Goal: Task Accomplishment & Management: Manage account settings

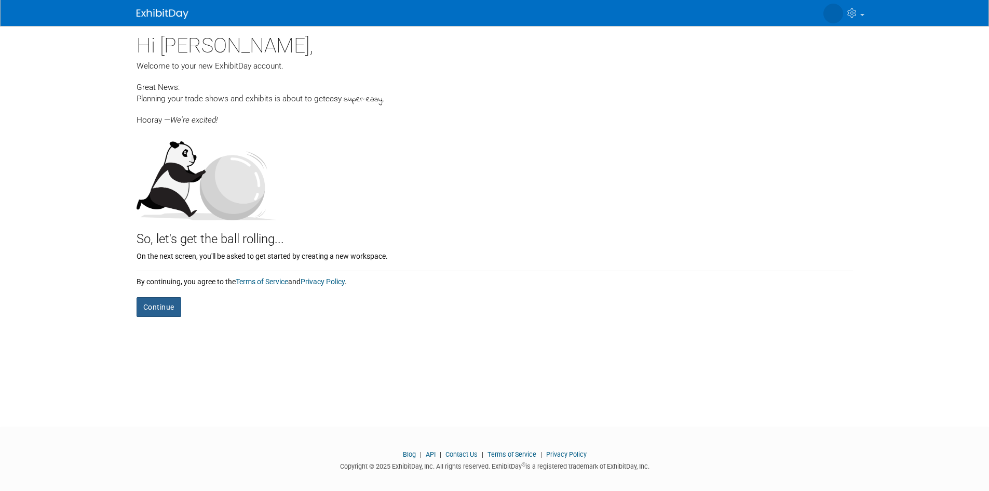
click at [155, 307] on button "Continue" at bounding box center [159, 307] width 45 height 20
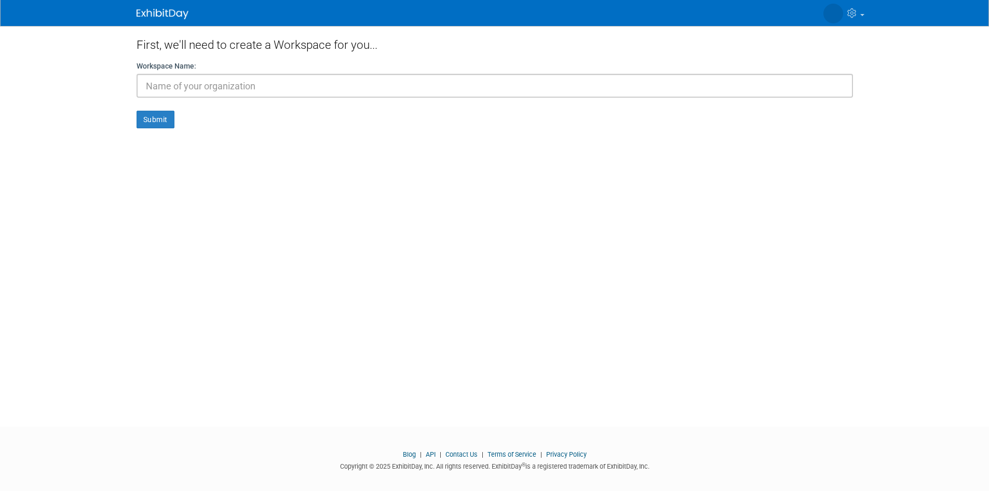
click at [220, 88] on input "text" at bounding box center [495, 86] width 717 height 24
type input "Best Buy Metals"
click at [166, 124] on button "Submit" at bounding box center [156, 120] width 38 height 18
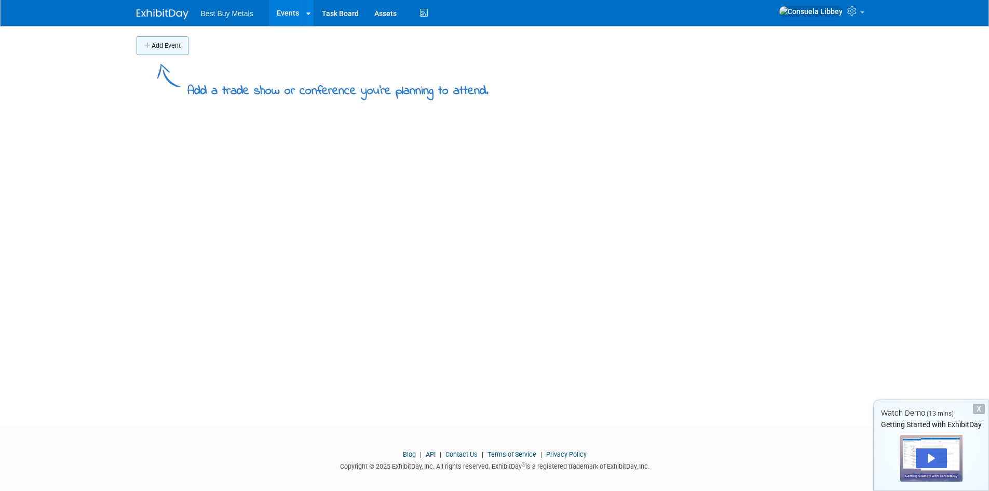
click at [176, 49] on button "Add Event" at bounding box center [163, 45] width 52 height 19
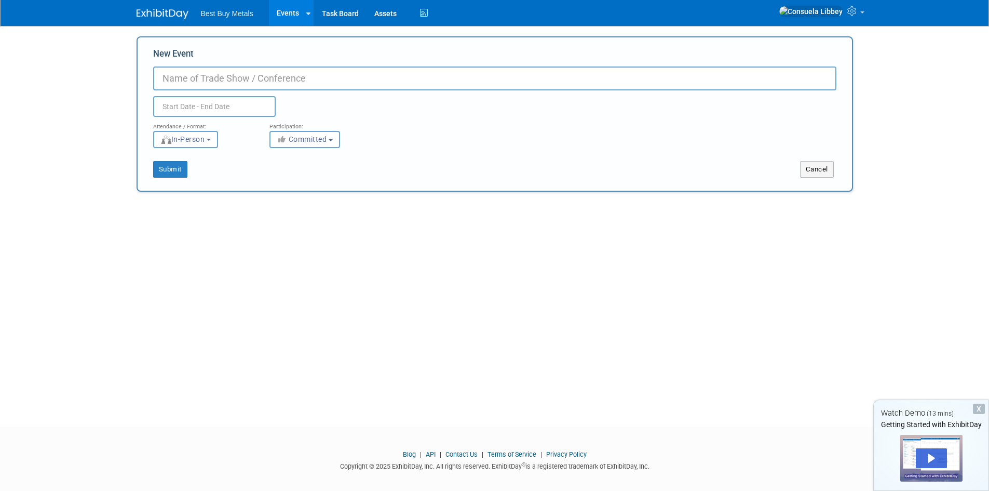
click at [182, 73] on input "New Event" at bounding box center [495, 78] width 684 height 24
click at [203, 138] on span "In-Person" at bounding box center [182, 139] width 45 height 8
click at [203, 80] on input "New Event" at bounding box center [495, 78] width 684 height 24
type input "Pumpkin Town"
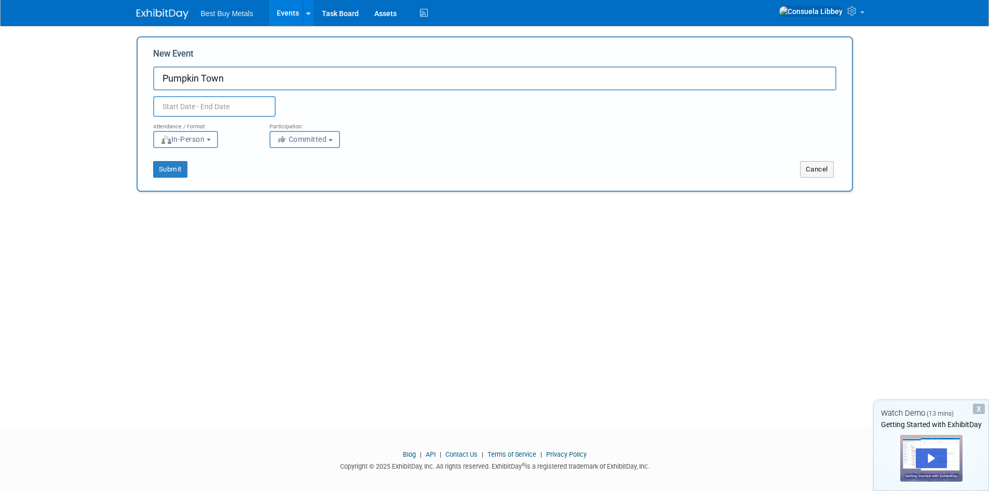
click at [296, 135] on span "Committed" at bounding box center [302, 139] width 50 height 8
click at [330, 120] on div "Participation:" at bounding box center [320, 124] width 101 height 14
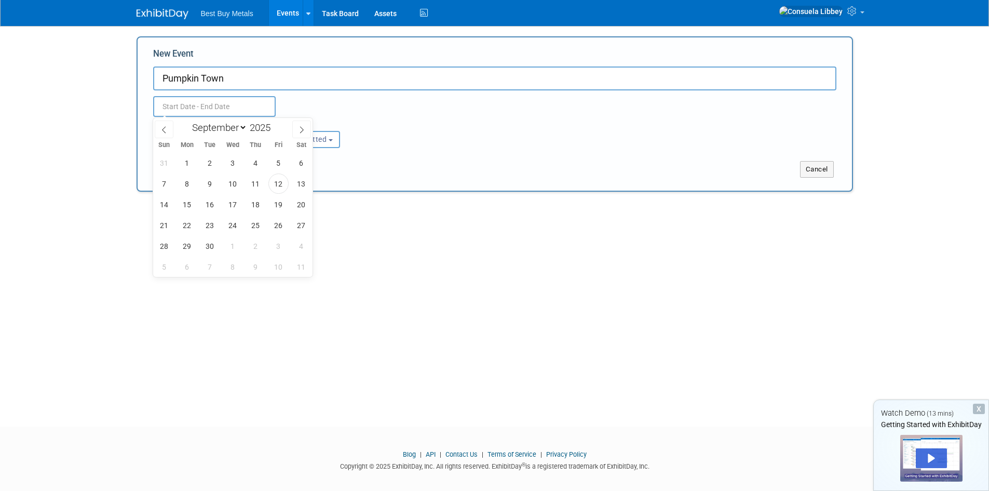
click at [197, 111] on input "text" at bounding box center [214, 106] width 123 height 21
click at [293, 124] on span at bounding box center [301, 130] width 19 height 18
select select "9"
click at [280, 181] on span "10" at bounding box center [279, 183] width 20 height 20
click at [277, 162] on span "3" at bounding box center [279, 163] width 20 height 20
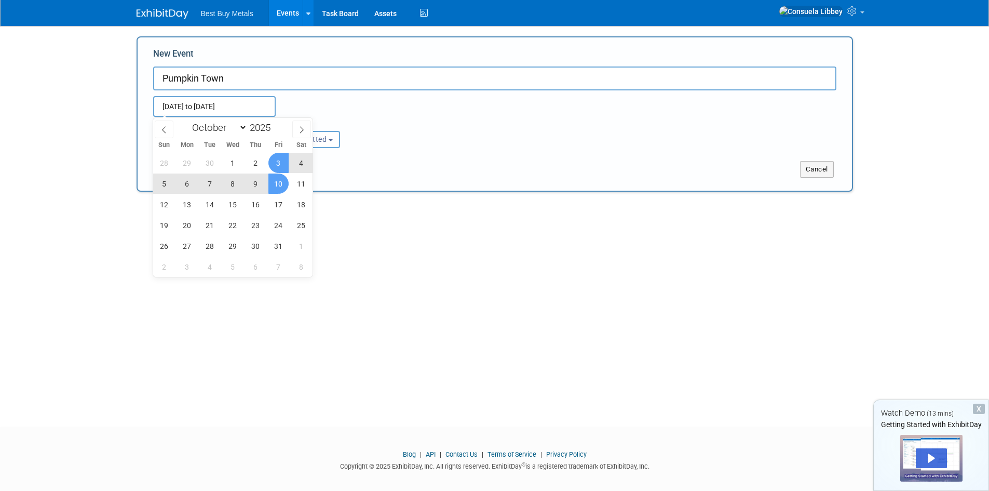
type input "Oct 3, 2025 to Oct 10, 2025"
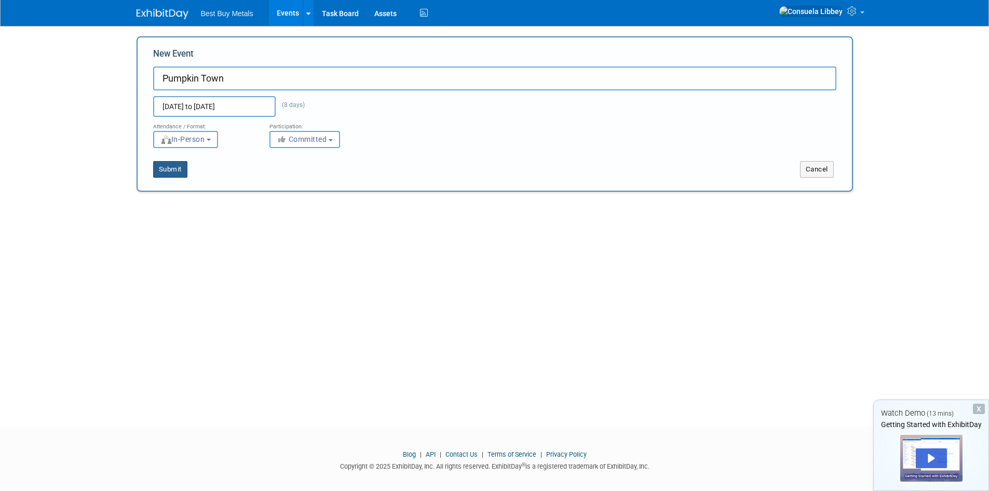
click at [183, 169] on button "Submit" at bounding box center [170, 169] width 34 height 17
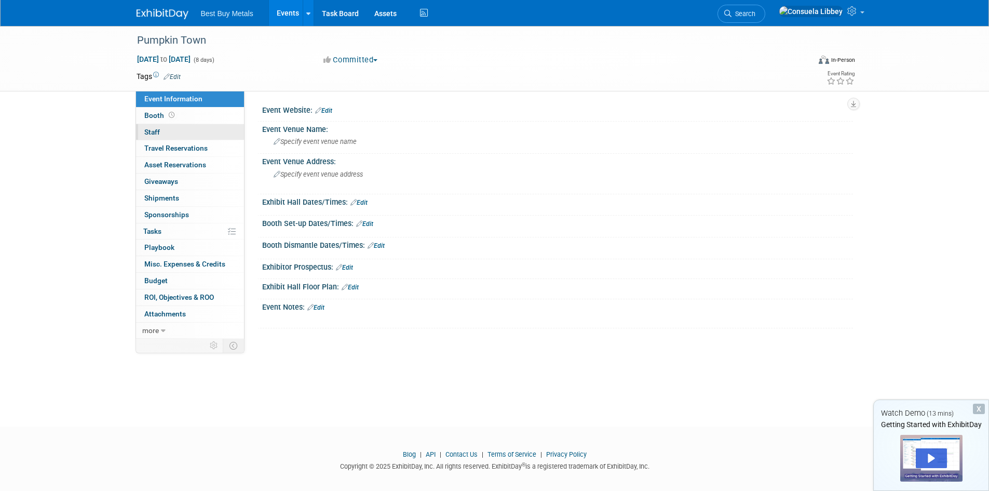
click at [180, 135] on link "0 Staff 0" at bounding box center [190, 132] width 108 height 16
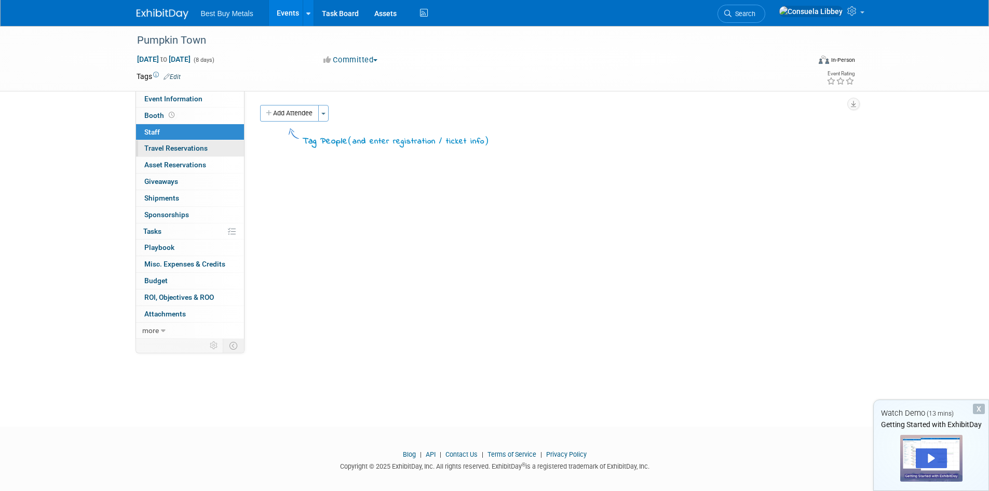
click at [178, 150] on span "Travel Reservations 0" at bounding box center [175, 148] width 63 height 8
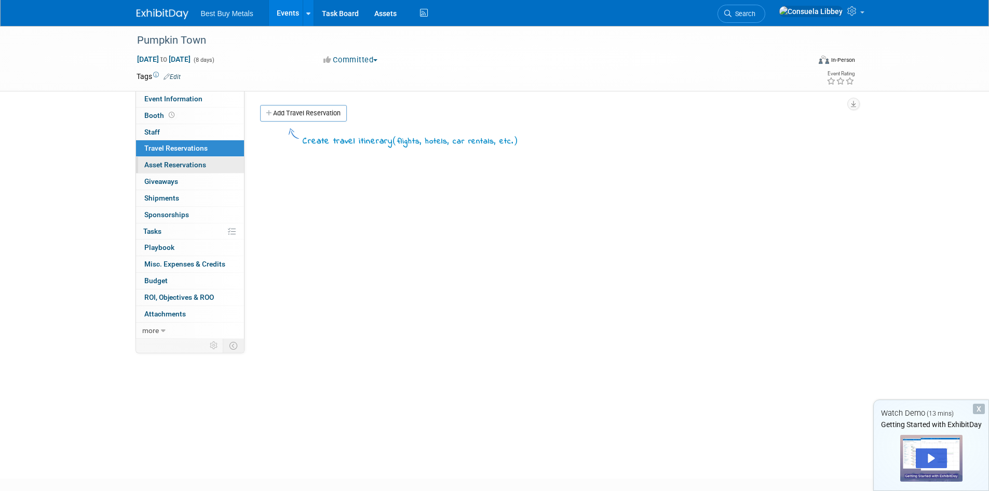
click at [177, 163] on span "Asset Reservations 0" at bounding box center [175, 164] width 62 height 8
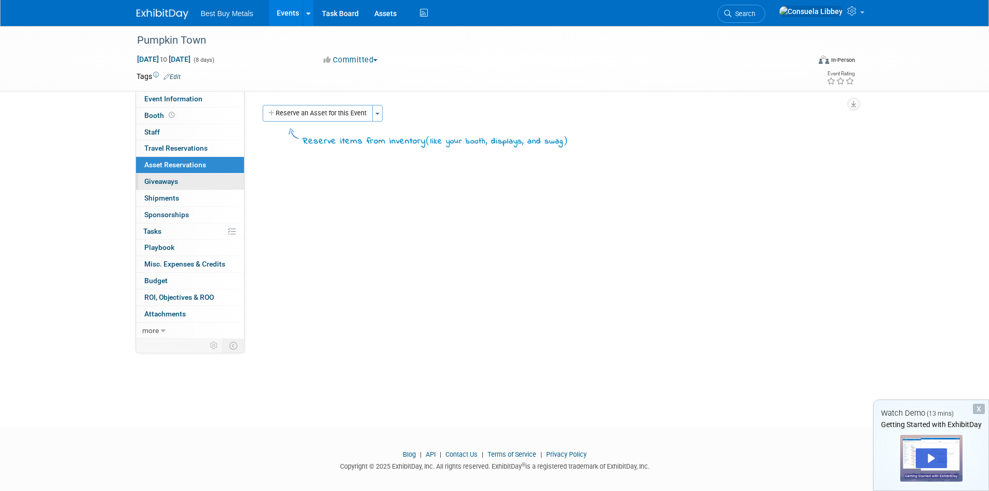
click at [179, 180] on link "0 Giveaways 0" at bounding box center [190, 181] width 108 height 16
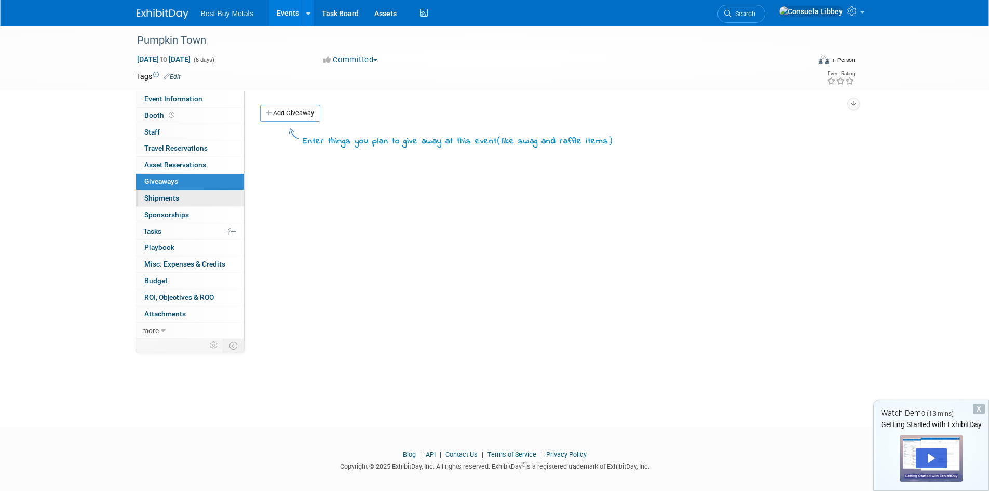
click at [182, 196] on link "0 Shipments 0" at bounding box center [190, 198] width 108 height 16
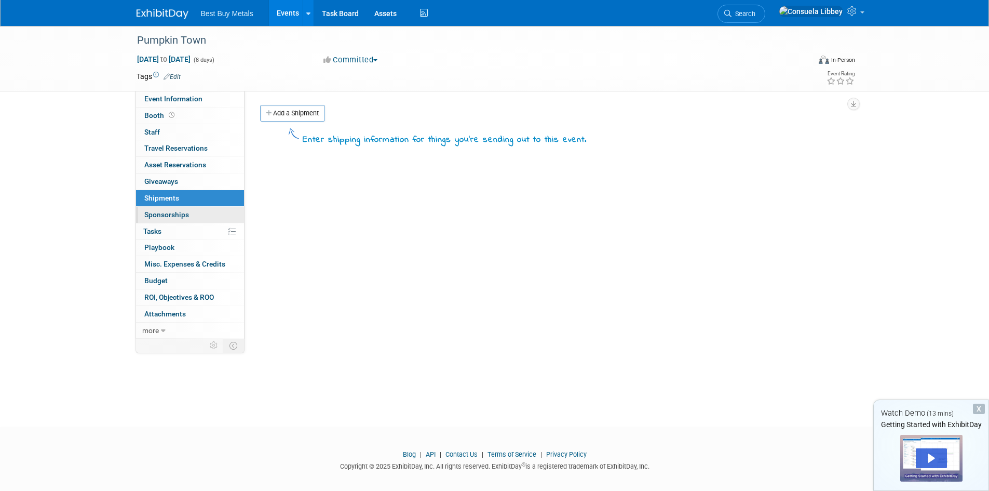
click at [182, 212] on span "Sponsorships 0" at bounding box center [166, 214] width 45 height 8
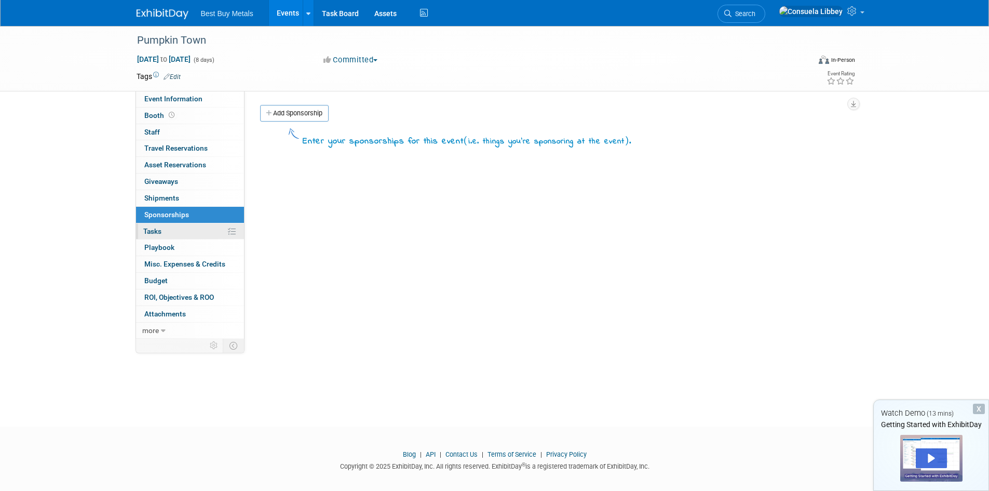
click at [176, 225] on link "0% Tasks 0%" at bounding box center [190, 231] width 108 height 16
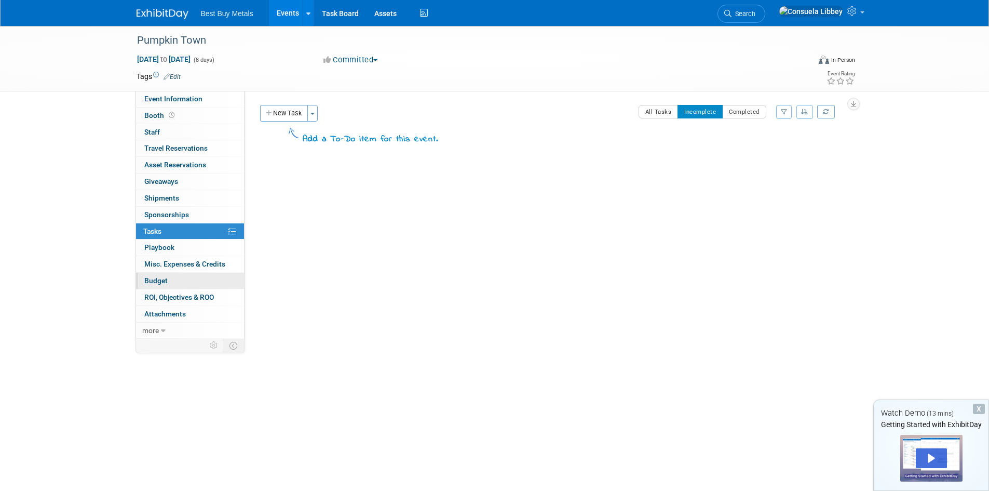
click at [183, 280] on link "Budget" at bounding box center [190, 281] width 108 height 16
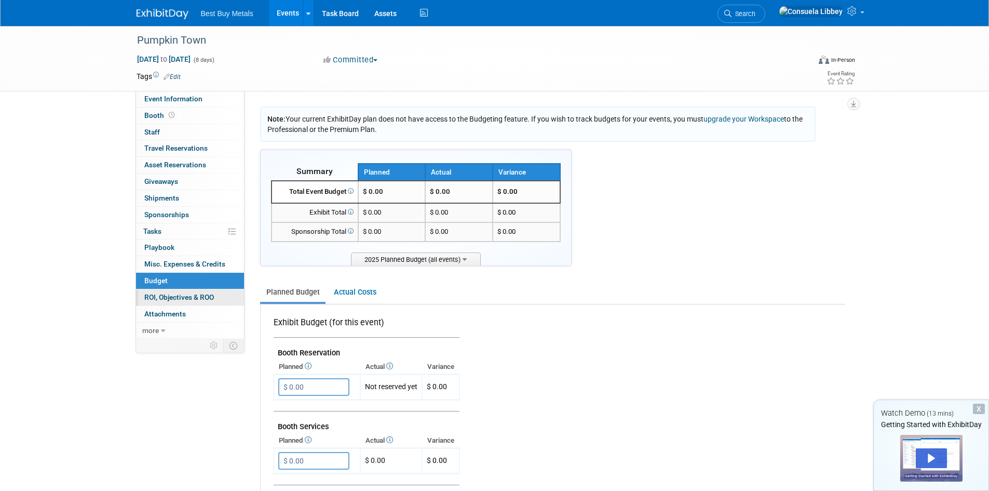
click at [171, 299] on span "ROI, Objectives & ROO 0" at bounding box center [179, 297] width 70 height 8
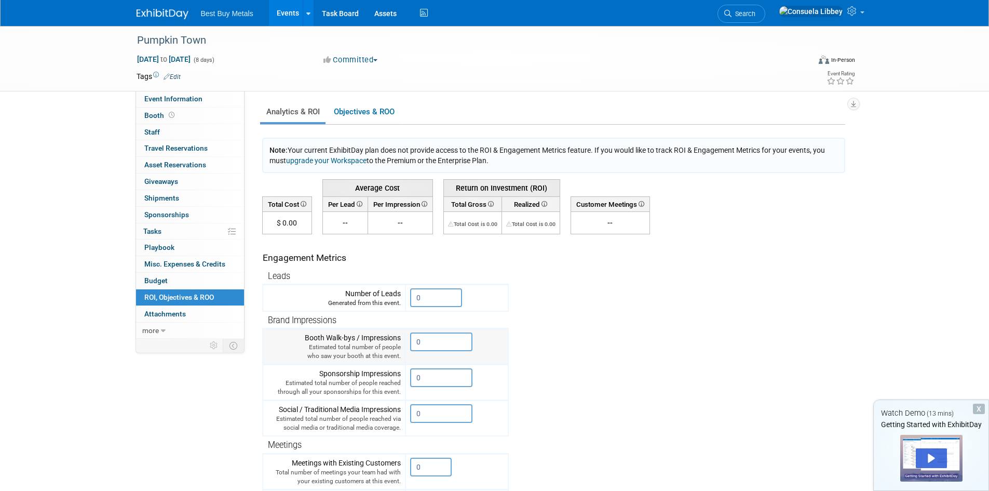
click at [423, 337] on input "0" at bounding box center [441, 341] width 62 height 19
click at [433, 297] on input "0" at bounding box center [436, 297] width 52 height 19
click at [580, 244] on td at bounding box center [675, 257] width 333 height 47
click at [599, 215] on td "0.00 % Existing Customers 0.00 % New Customers --" at bounding box center [610, 223] width 79 height 22
click at [209, 315] on link "0 Attachments 0" at bounding box center [190, 314] width 108 height 16
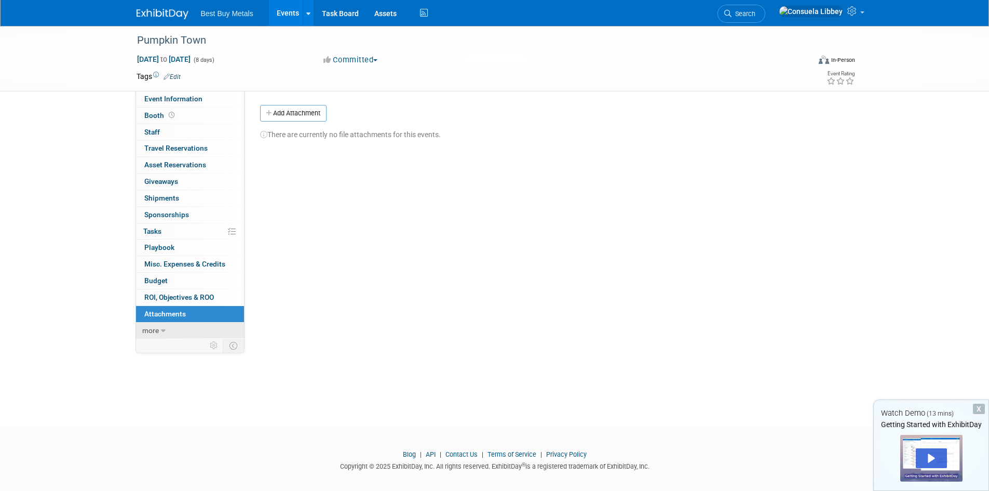
click at [166, 328] on link "more" at bounding box center [190, 331] width 108 height 16
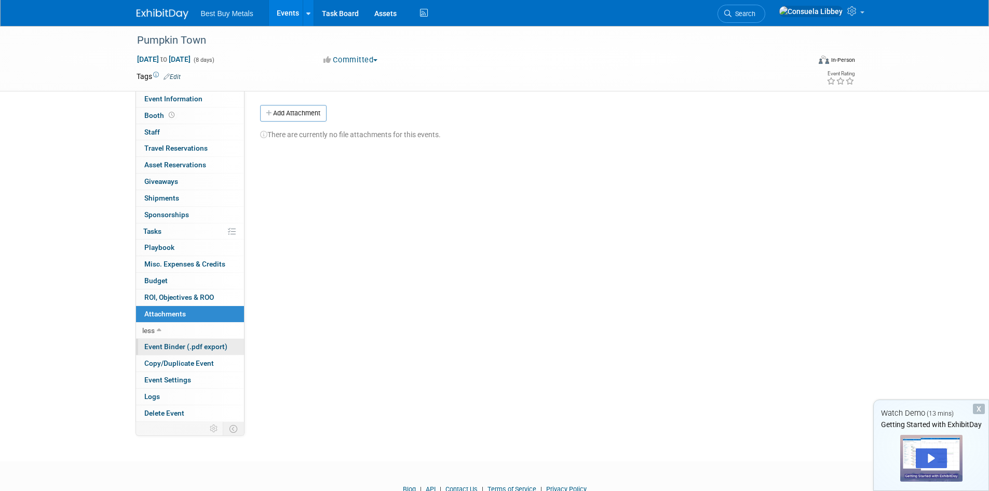
click at [194, 346] on span "Event Binder (.pdf export)" at bounding box center [185, 346] width 83 height 8
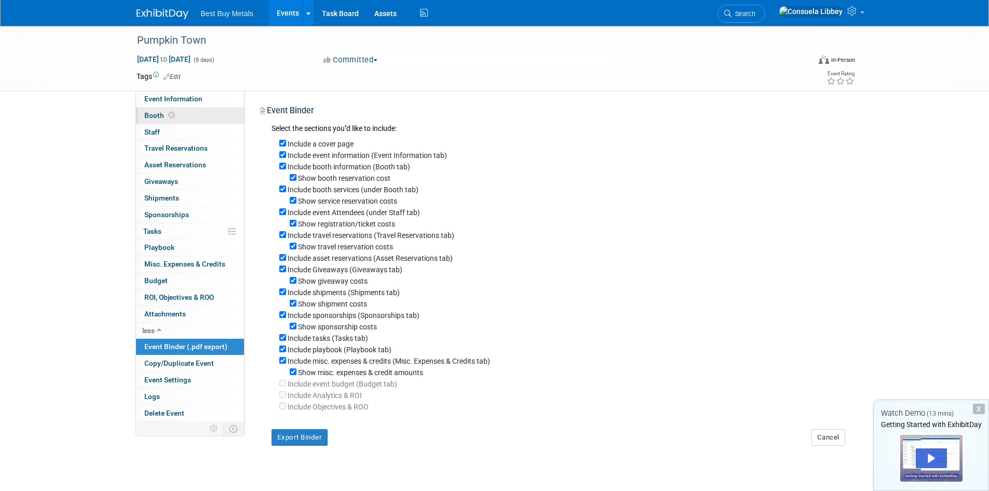
click at [195, 117] on link "Booth" at bounding box center [190, 116] width 108 height 16
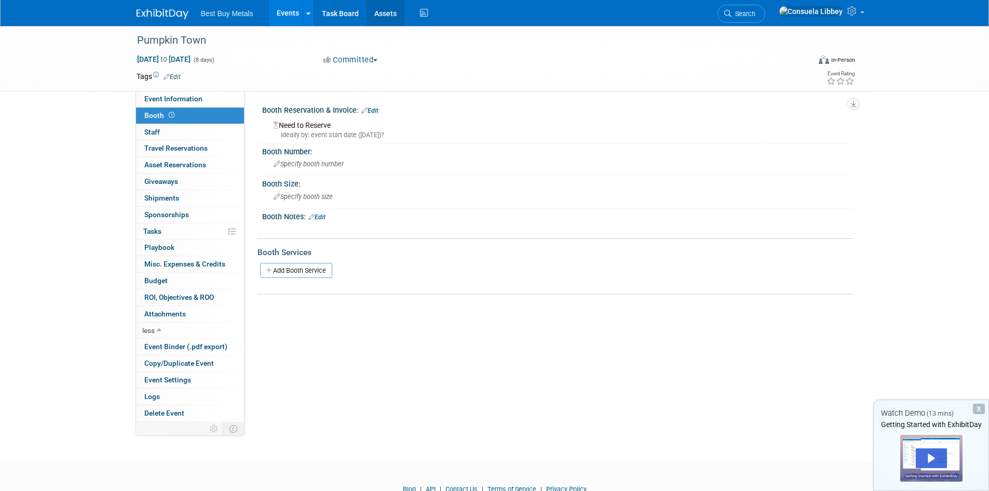
click at [381, 14] on link "Assets" at bounding box center [386, 13] width 38 height 26
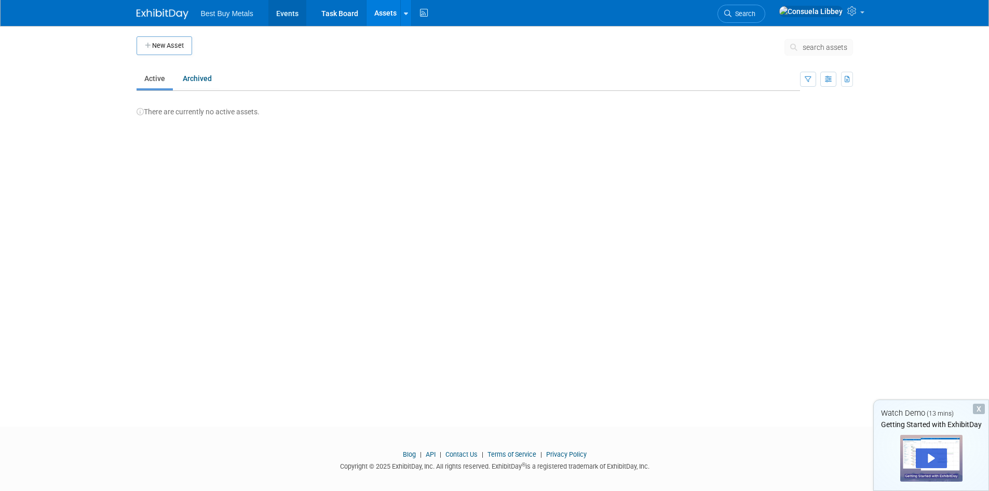
click at [279, 19] on link "Events" at bounding box center [288, 13] width 38 height 26
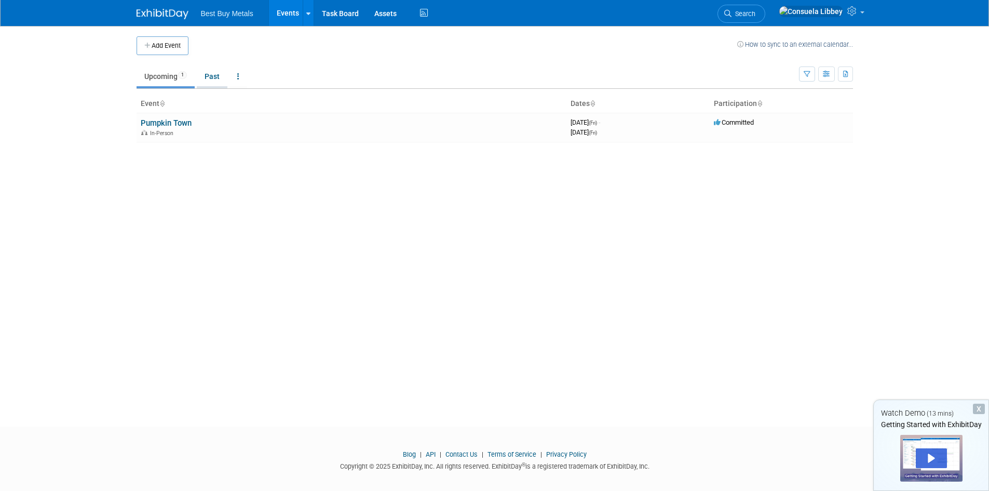
click at [222, 81] on link "Past" at bounding box center [212, 76] width 31 height 20
click at [239, 75] on icon at bounding box center [238, 76] width 2 height 7
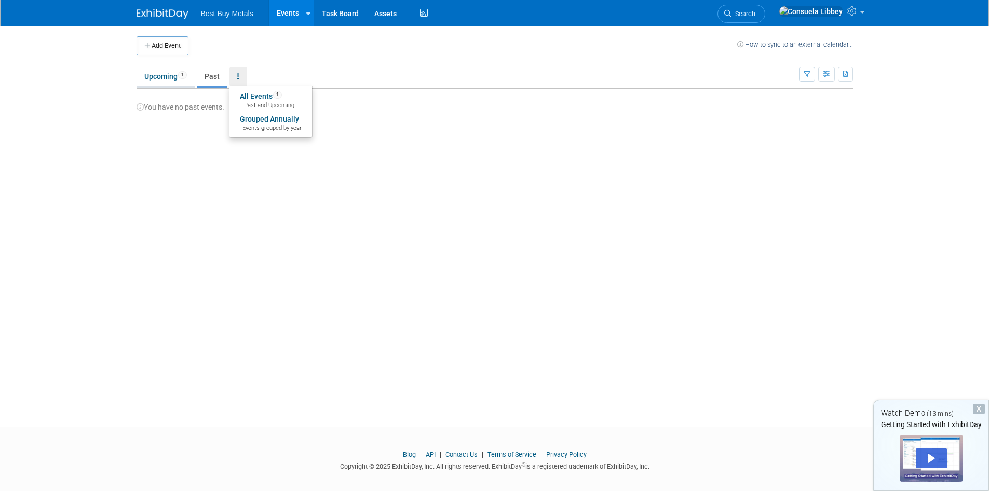
click at [182, 85] on link "Upcoming 1" at bounding box center [166, 76] width 58 height 20
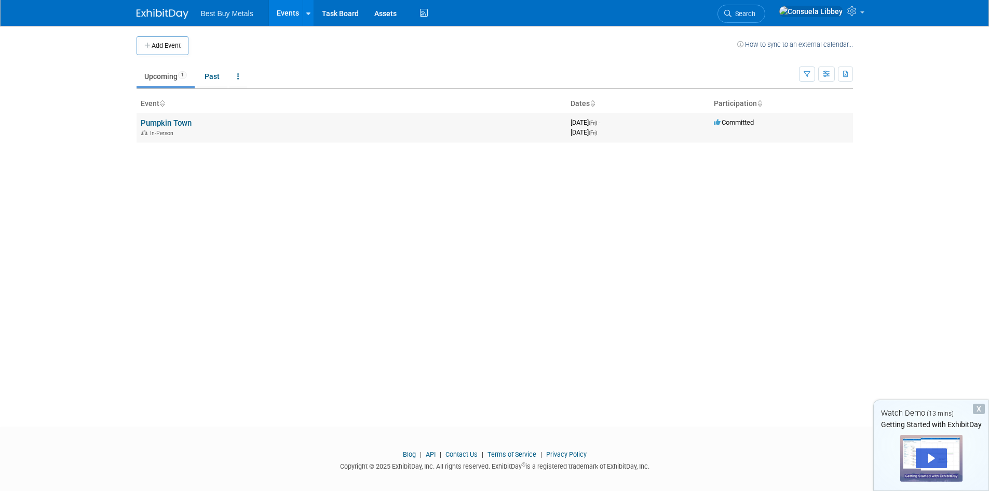
click at [340, 129] on div "In-Person" at bounding box center [352, 132] width 422 height 8
click at [342, 127] on td "Pumpkin Town In-Person" at bounding box center [352, 128] width 430 height 30
click at [170, 121] on link "Pumpkin Town" at bounding box center [166, 122] width 51 height 9
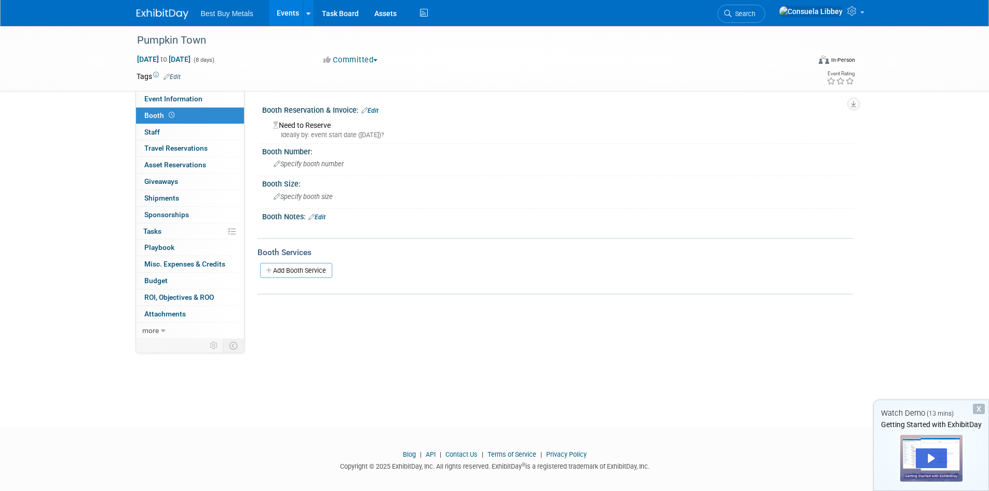
click at [186, 76] on td at bounding box center [457, 76] width 553 height 10
click at [165, 332] on link "more" at bounding box center [190, 331] width 108 height 16
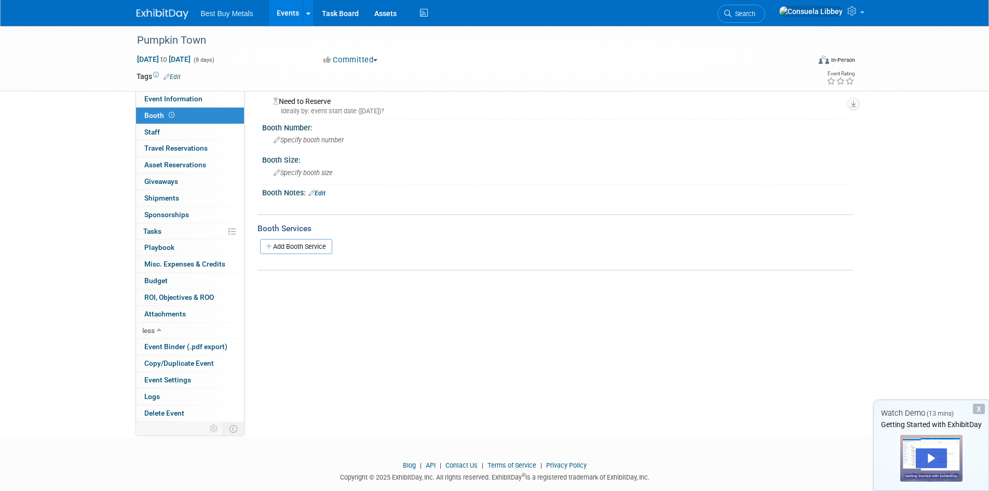
scroll to position [43, 0]
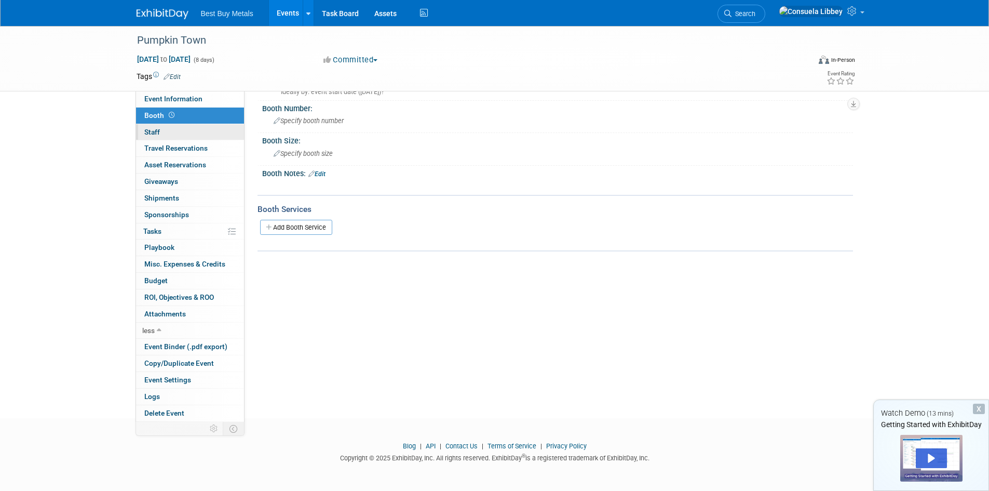
click at [173, 135] on link "0 Staff 0" at bounding box center [190, 132] width 108 height 16
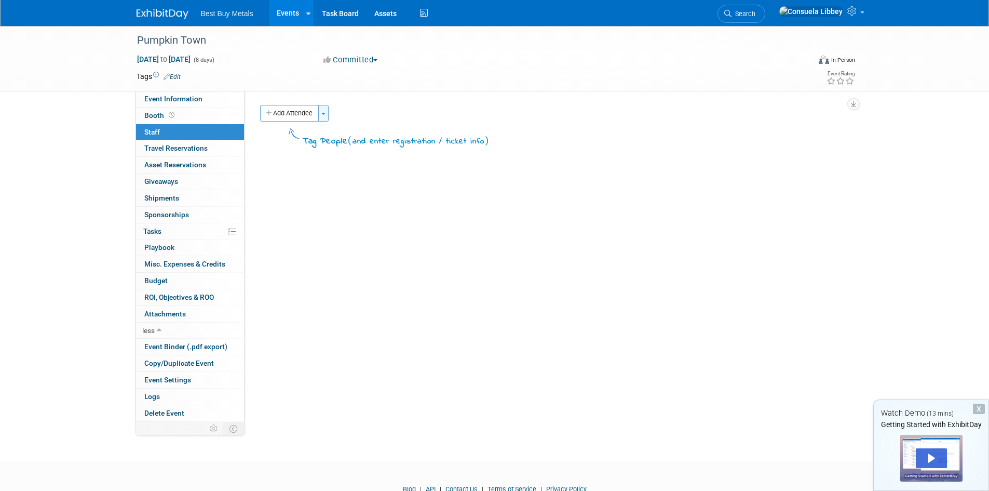
click at [323, 114] on span "button" at bounding box center [324, 114] width 4 height 2
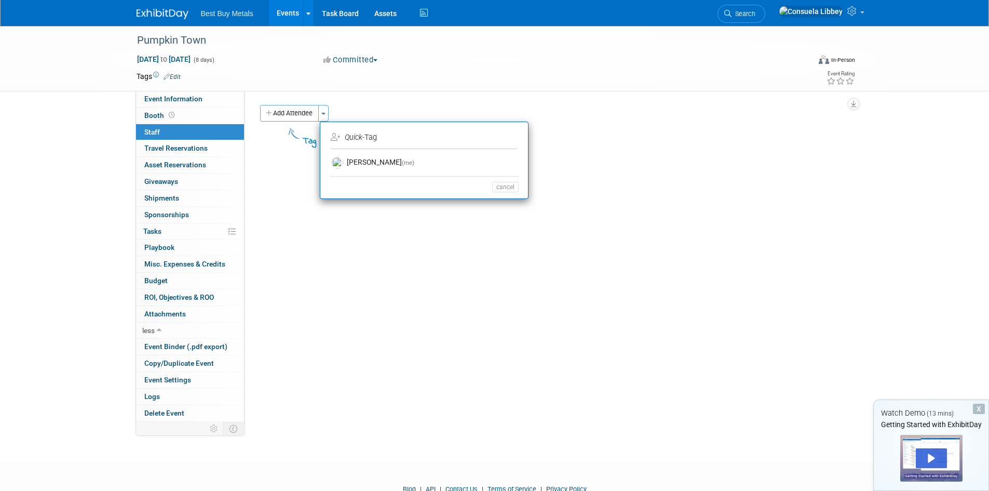
click at [347, 143] on td "Quick -Tag" at bounding box center [423, 137] width 185 height 17
click at [399, 161] on link "Consuela Libbey (me)" at bounding box center [424, 162] width 189 height 19
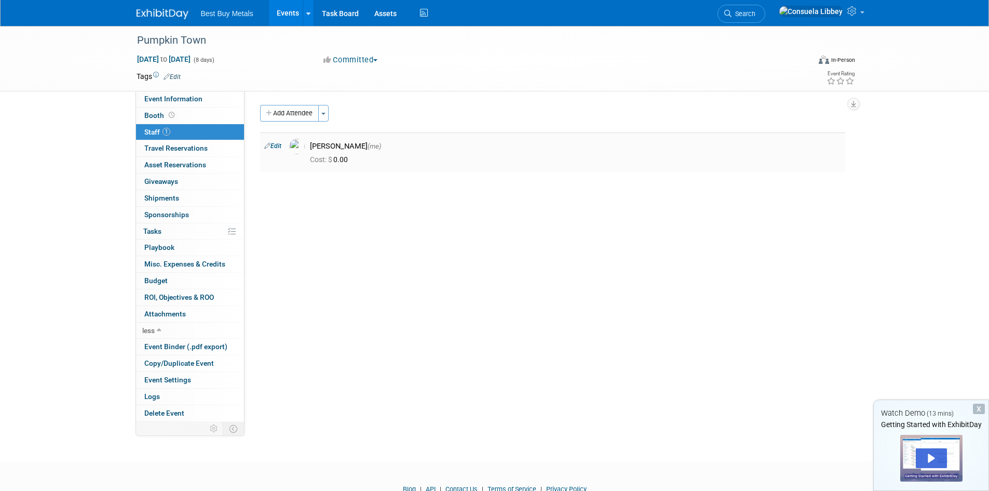
click at [279, 144] on link "Edit" at bounding box center [272, 145] width 17 height 7
select select "ae122d75-ded0-4cb1-9a21-fdd18f3f206b"
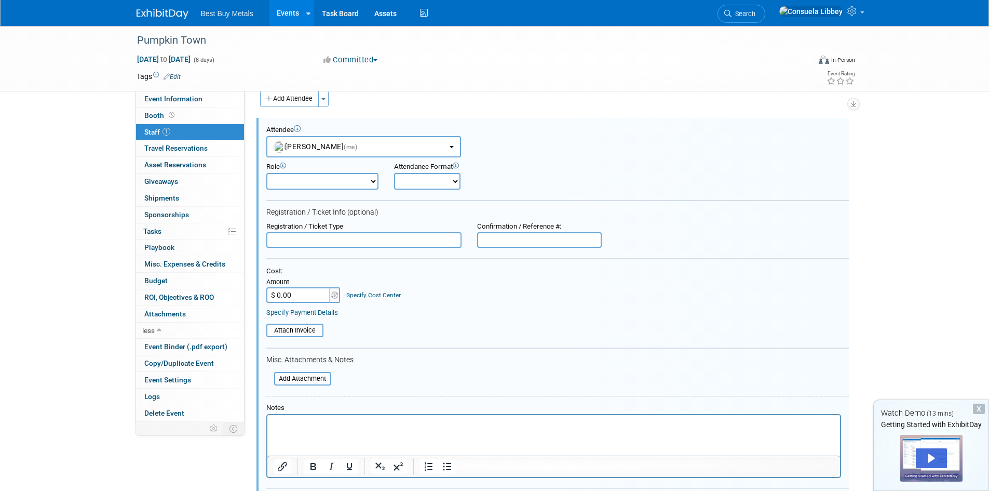
click at [372, 183] on select "Demonstrator Host Planner Presenter Sales Representative Set-up/Dismantle Crew …" at bounding box center [322, 181] width 112 height 17
click at [519, 309] on div "Specify Payment Details" at bounding box center [557, 312] width 583 height 9
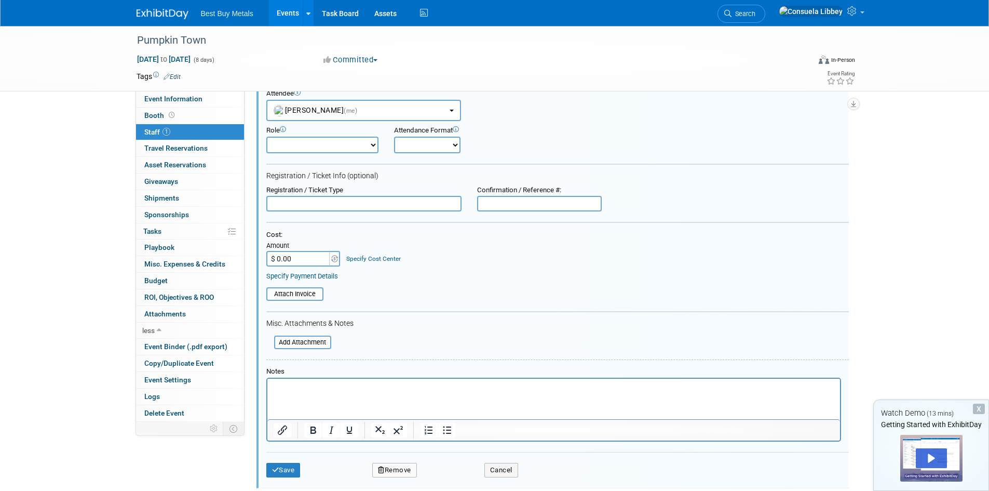
scroll to position [15, 0]
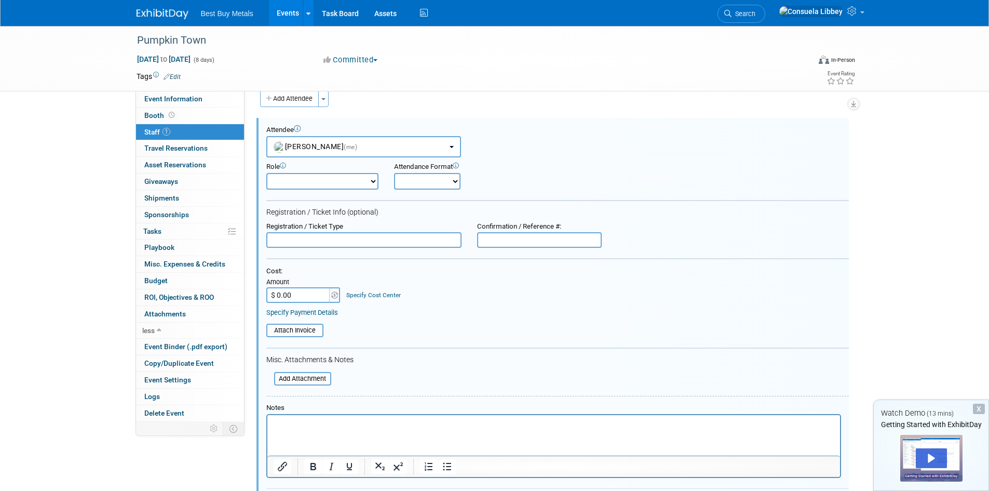
click at [433, 183] on select "Onsite Remote" at bounding box center [427, 181] width 66 height 17
click at [434, 183] on select "Onsite Remote" at bounding box center [427, 181] width 66 height 17
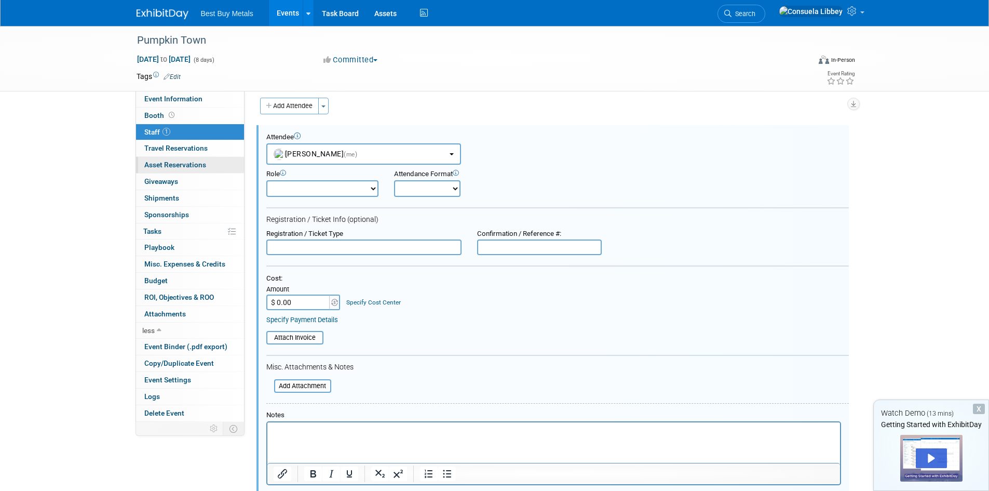
scroll to position [0, 0]
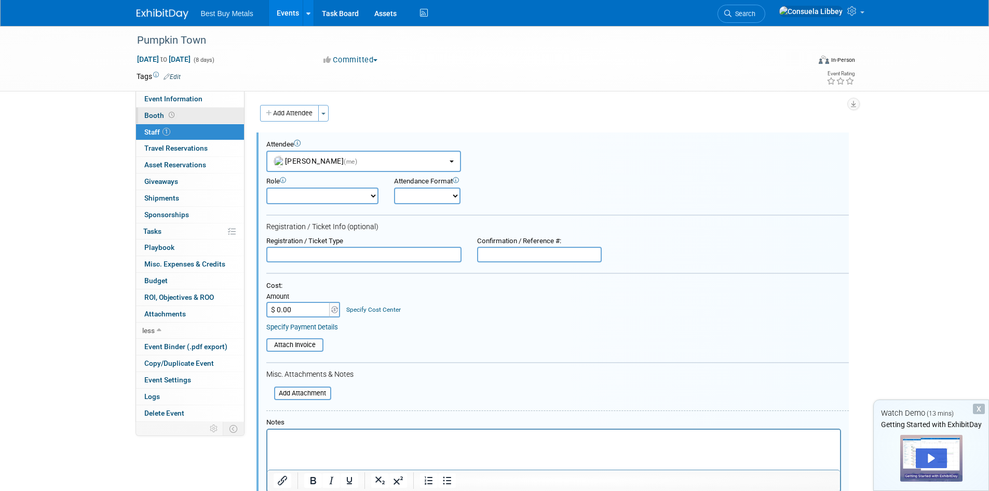
click at [206, 116] on link "Booth" at bounding box center [190, 116] width 108 height 16
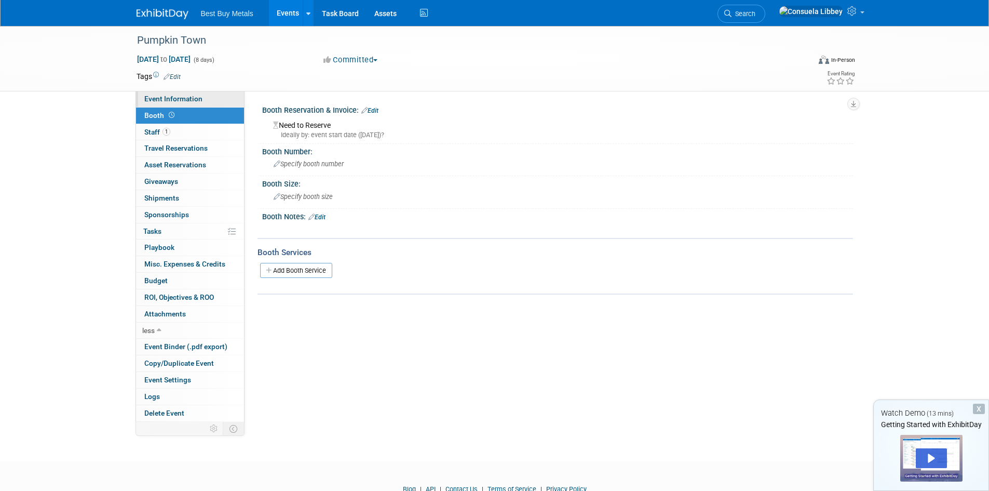
click at [206, 99] on link "Event Information" at bounding box center [190, 99] width 108 height 16
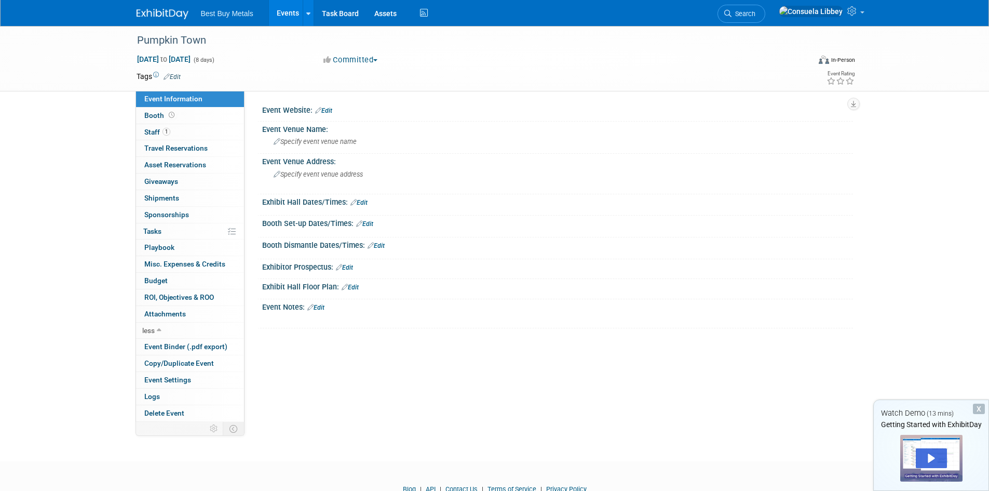
click at [178, 73] on link "Edit" at bounding box center [172, 76] width 17 height 7
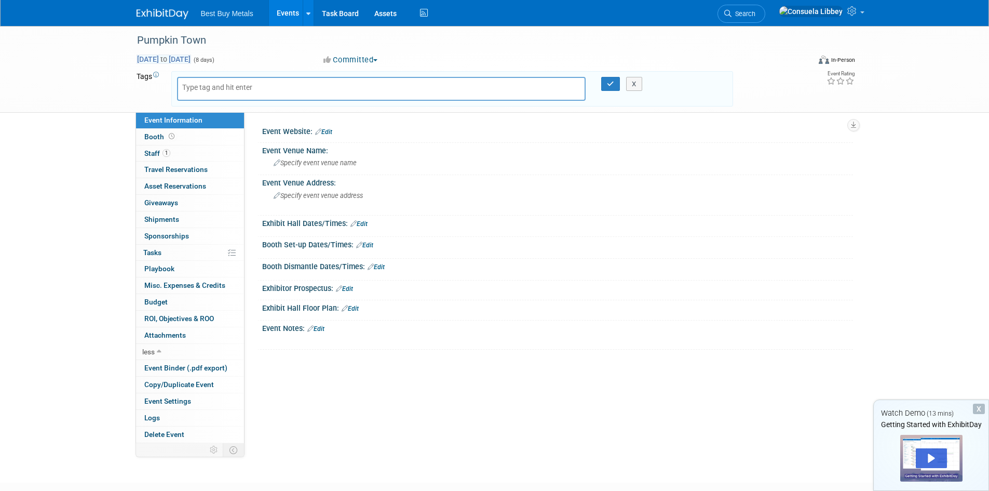
click at [191, 60] on span "Oct 3, 2025 to Oct 10, 2025" at bounding box center [164, 59] width 55 height 9
select select "9"
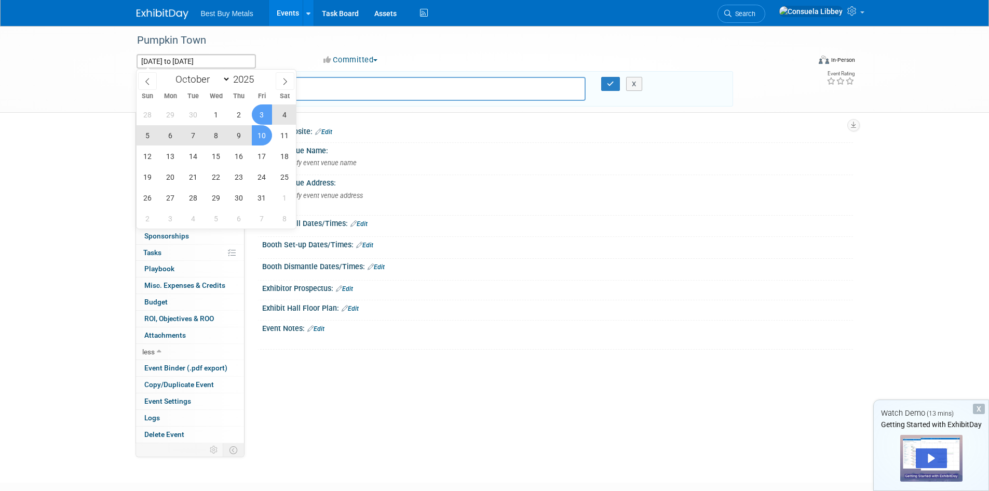
click at [262, 108] on span "3" at bounding box center [262, 114] width 20 height 20
type input "Oct 3, 2025"
click at [144, 83] on icon at bounding box center [147, 81] width 7 height 7
select select "8"
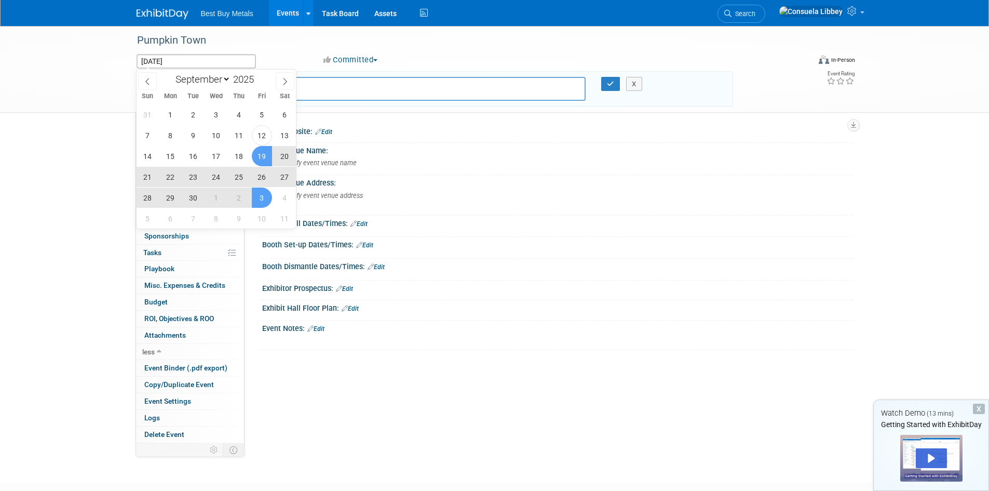
click at [259, 154] on span "19" at bounding box center [262, 156] width 20 height 20
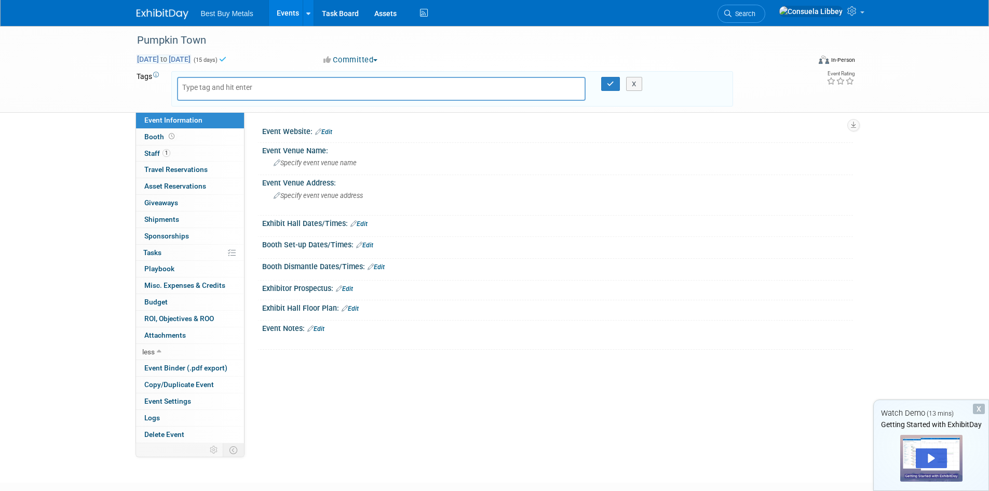
click at [191, 59] on span "Sep 19, 2025 to Oct 3, 2025" at bounding box center [164, 59] width 55 height 9
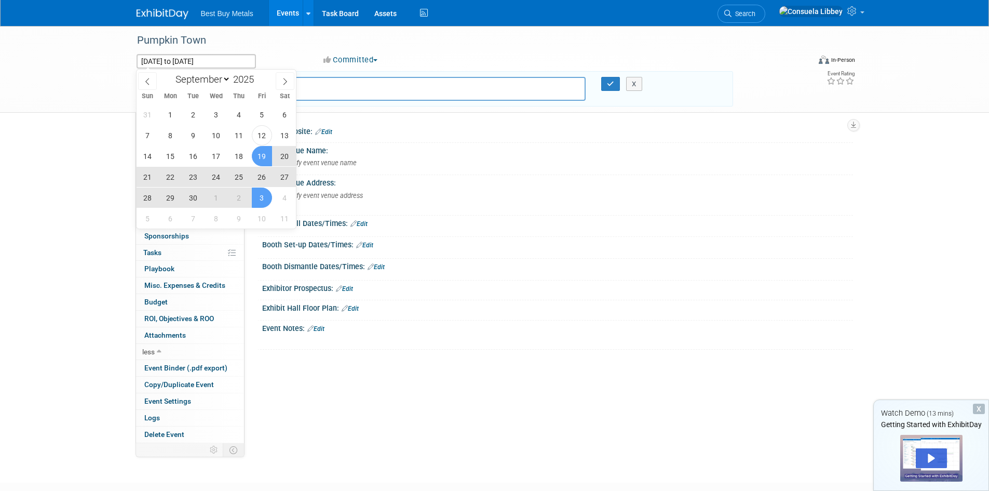
click at [260, 160] on span "19" at bounding box center [262, 156] width 20 height 20
type input "Sep 19, 2025"
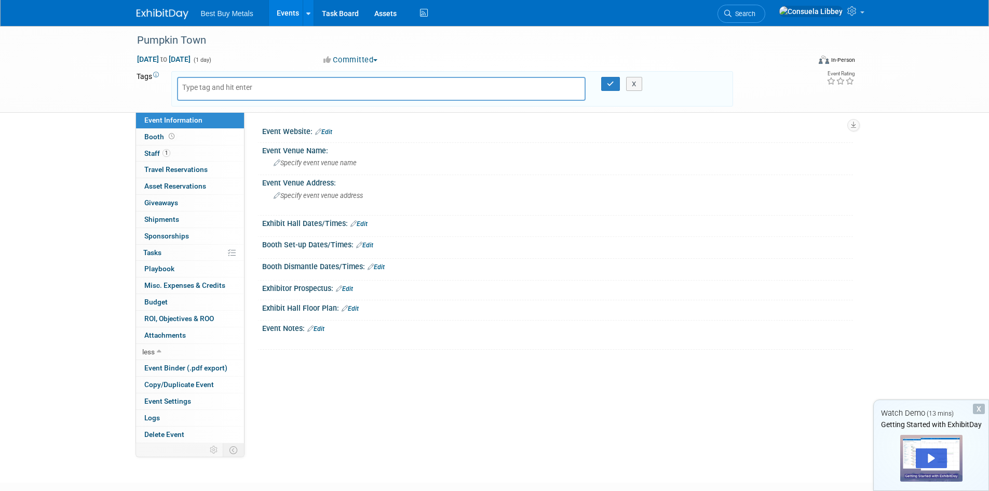
click at [299, 64] on div "Sep 19, 2025 to Sep 19, 2025 (1 day)" at bounding box center [221, 59] width 168 height 10
click at [613, 90] on button "button" at bounding box center [610, 84] width 19 height 15
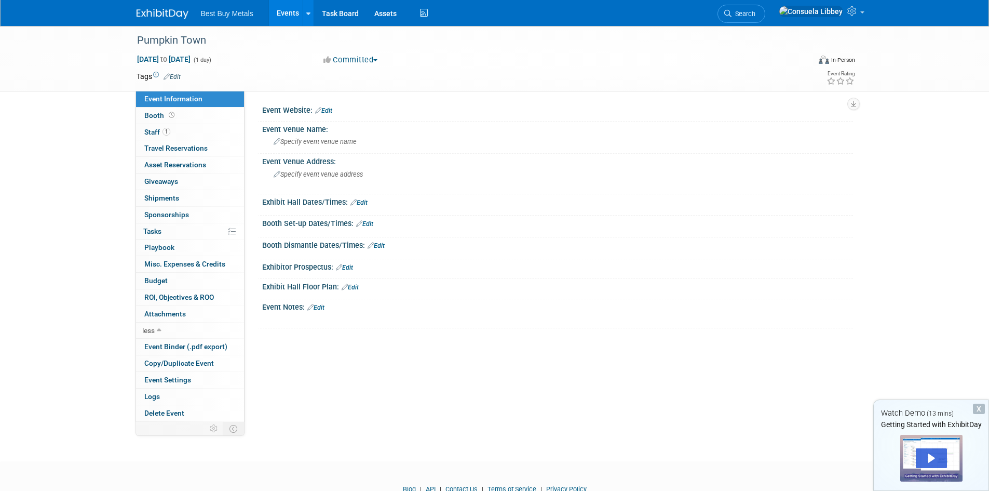
click at [671, 91] on div "Pumpkin Town Sep 19, 2025 to Sep 19, 2025 (1 day) Committed Committed Consideri…" at bounding box center [495, 58] width 732 height 65
click at [291, 18] on link "Events" at bounding box center [288, 13] width 38 height 26
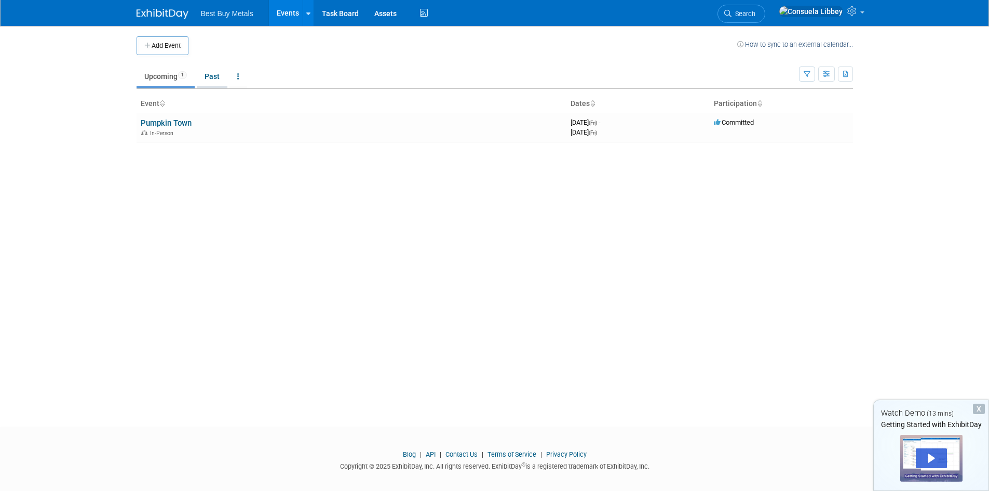
click at [225, 71] on link "Past" at bounding box center [212, 76] width 31 height 20
click at [218, 72] on link "Past" at bounding box center [212, 76] width 31 height 20
click at [150, 75] on link "Upcoming 1" at bounding box center [166, 76] width 58 height 20
click at [199, 123] on td "Pumpkin Town In-Person" at bounding box center [352, 128] width 430 height 30
click at [167, 119] on link "Pumpkin Town" at bounding box center [166, 122] width 51 height 9
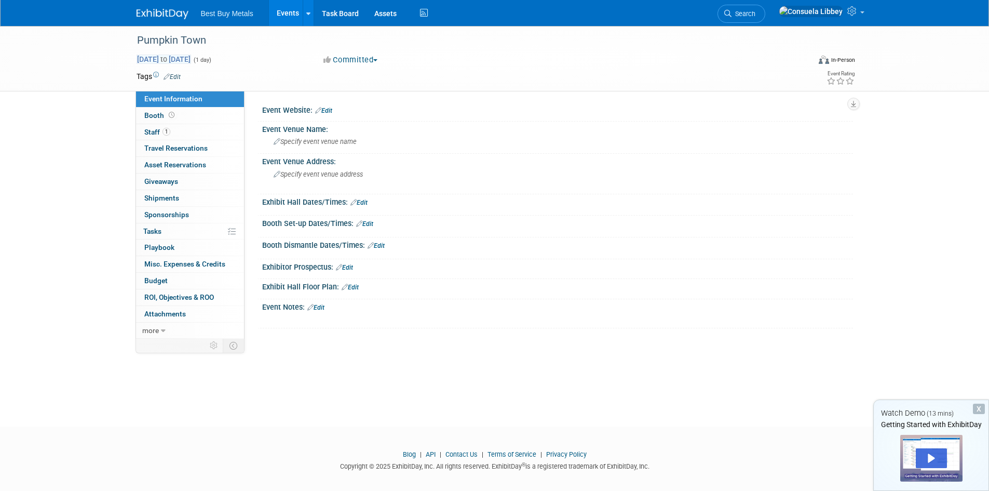
click at [179, 55] on span "[DATE] to [DATE]" at bounding box center [164, 59] width 55 height 9
type input "[DATE]"
select select "8"
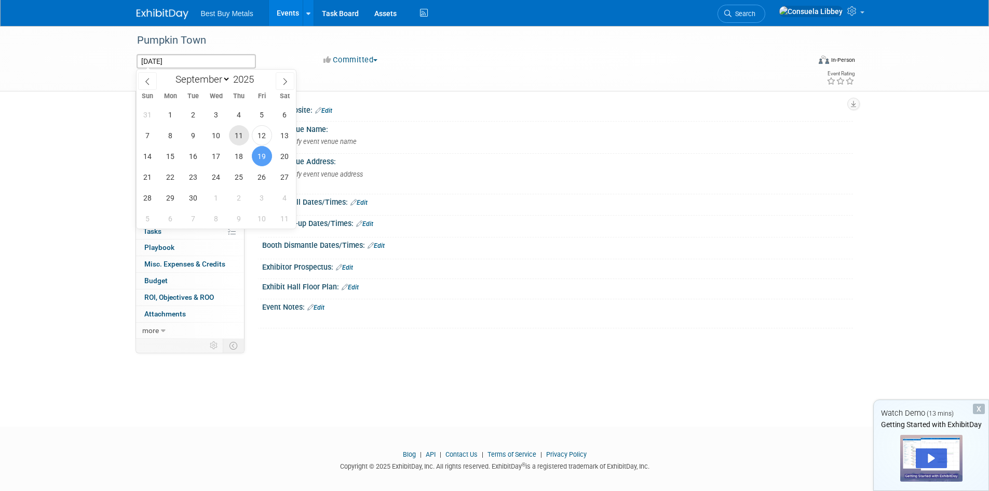
click at [232, 133] on span "11" at bounding box center [239, 135] width 20 height 20
type input "[DATE]"
click at [234, 133] on span "11" at bounding box center [239, 135] width 20 height 20
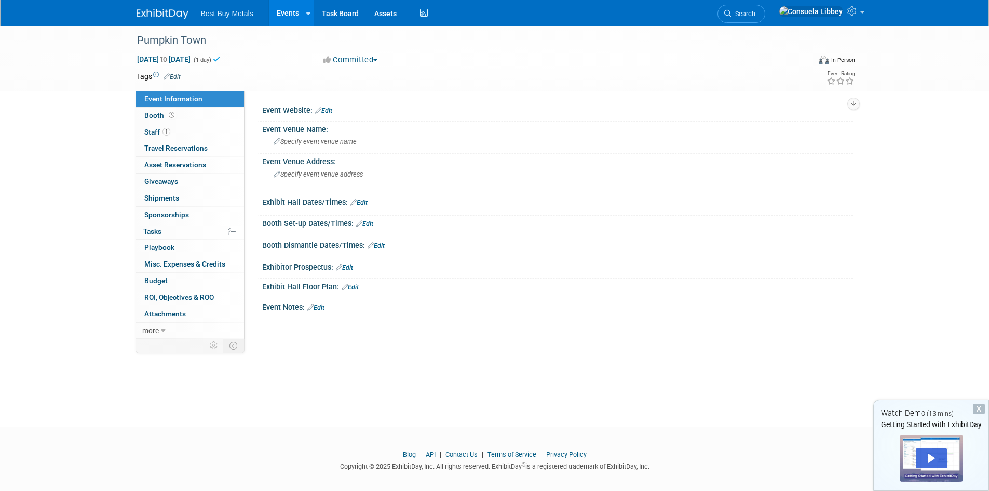
drag, startPoint x: 562, startPoint y: 73, endPoint x: 547, endPoint y: 73, distance: 14.5
click at [562, 73] on td at bounding box center [457, 76] width 553 height 10
click at [260, 57] on div "Sep 11, 2025 to Sep 11, 2025 (1 day)" at bounding box center [221, 59] width 168 height 10
click at [286, 16] on link "Events" at bounding box center [288, 13] width 38 height 26
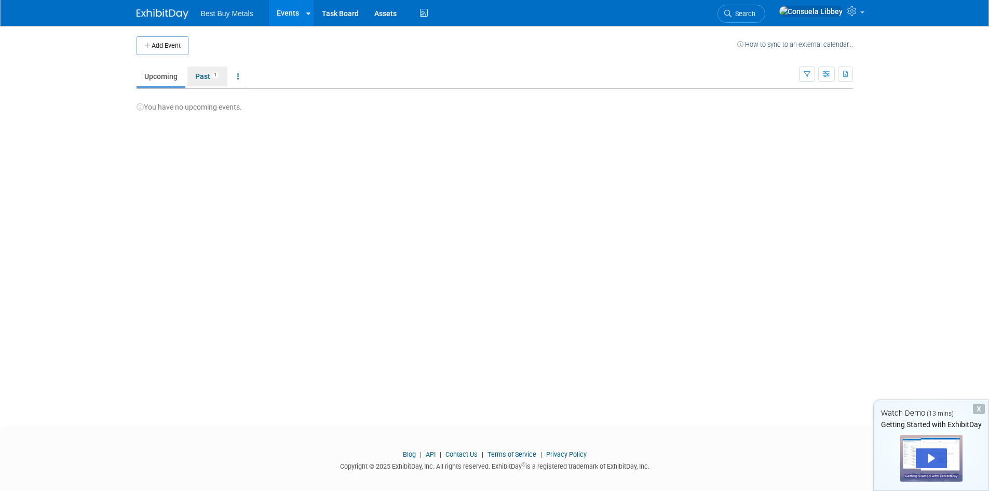
click at [201, 76] on link "Past 1" at bounding box center [208, 76] width 40 height 20
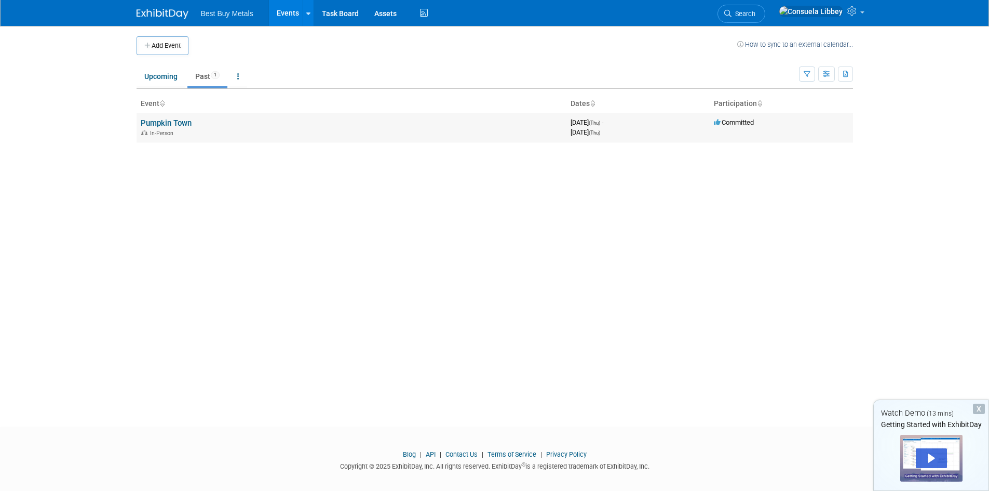
click at [743, 123] on span "Committed" at bounding box center [734, 122] width 40 height 8
click at [756, 105] on th "Participation" at bounding box center [781, 104] width 143 height 18
click at [760, 105] on icon at bounding box center [759, 104] width 5 height 7
click at [761, 106] on icon at bounding box center [759, 104] width 5 height 7
click at [833, 75] on button "button" at bounding box center [827, 73] width 17 height 15
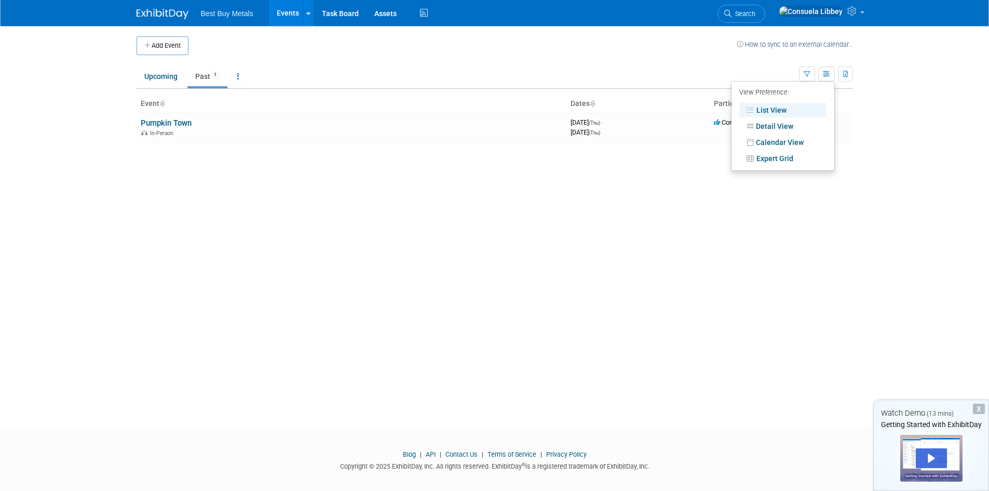
click at [631, 251] on div "Add Event How to sync to an external calendar... New Event Duplicate Event Warn…" at bounding box center [495, 217] width 732 height 382
click at [290, 125] on td "Pumpkin Town In-Person" at bounding box center [352, 128] width 430 height 30
click at [234, 130] on div "In-Person" at bounding box center [352, 132] width 422 height 8
click at [135, 123] on div "Add Event How to sync to an external calendar... New Event Duplicate Event Warn…" at bounding box center [495, 217] width 732 height 382
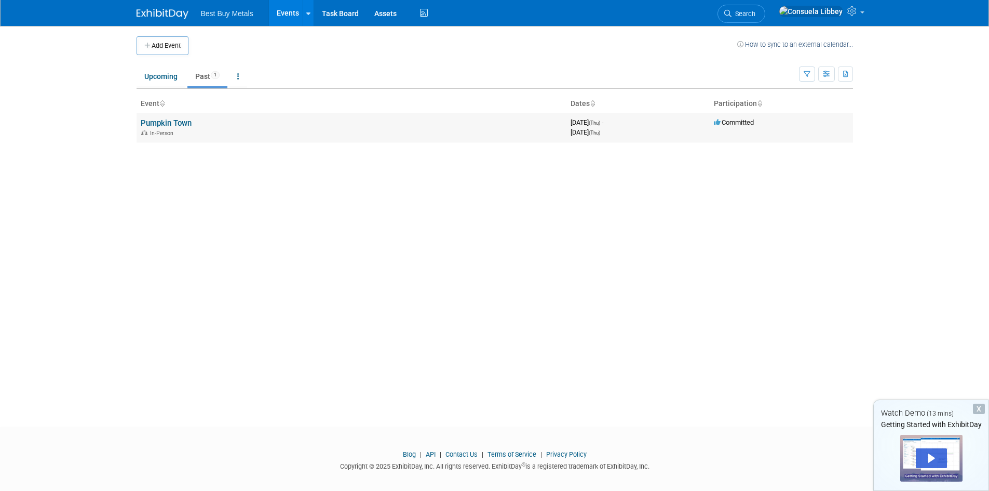
click at [155, 123] on link "Pumpkin Town" at bounding box center [166, 122] width 51 height 9
click at [0, 0] on div at bounding box center [0, 0] width 0 height 0
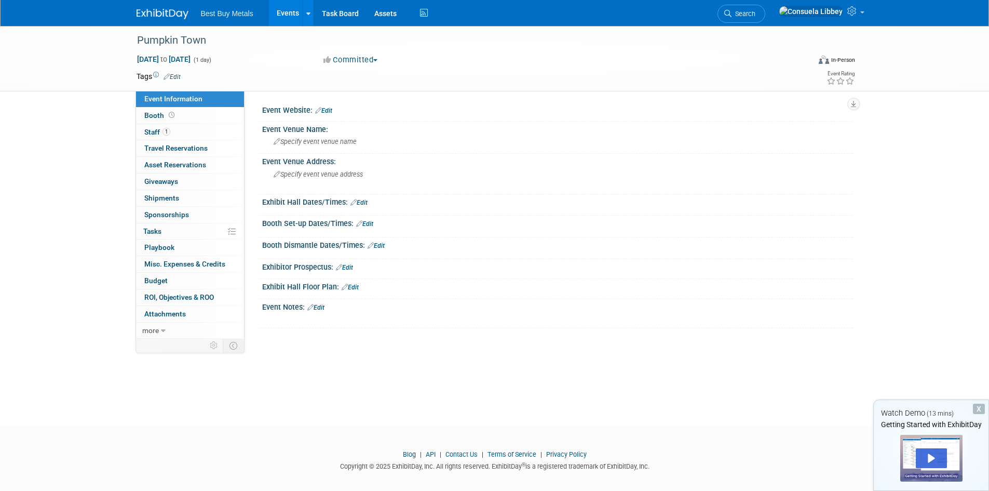
click at [172, 78] on link "Edit" at bounding box center [172, 76] width 17 height 7
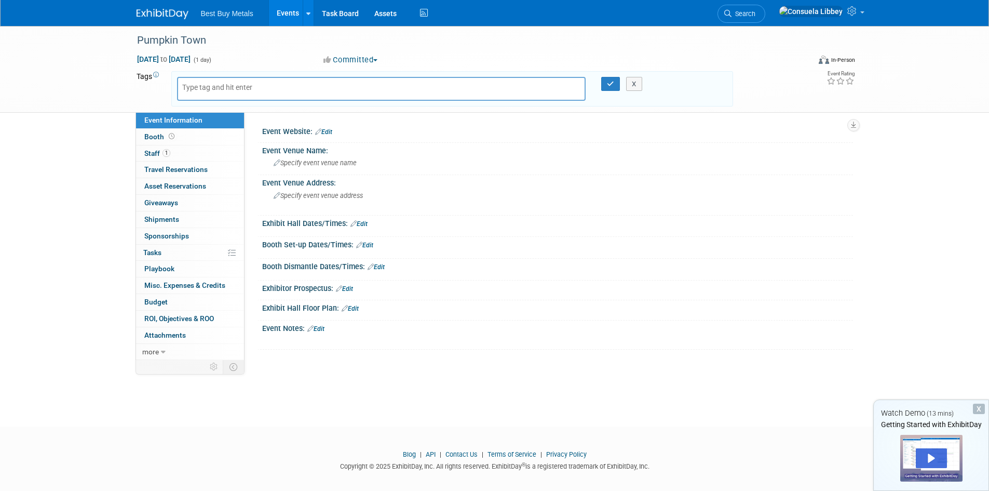
click at [237, 93] on div at bounding box center [381, 89] width 409 height 24
click at [377, 59] on button "Committed" at bounding box center [351, 60] width 62 height 11
click at [330, 60] on icon "button" at bounding box center [328, 60] width 9 height 8
click at [352, 63] on button "Committed" at bounding box center [351, 60] width 62 height 11
click at [431, 50] on div "Pumpkin Town" at bounding box center [467, 42] width 669 height 17
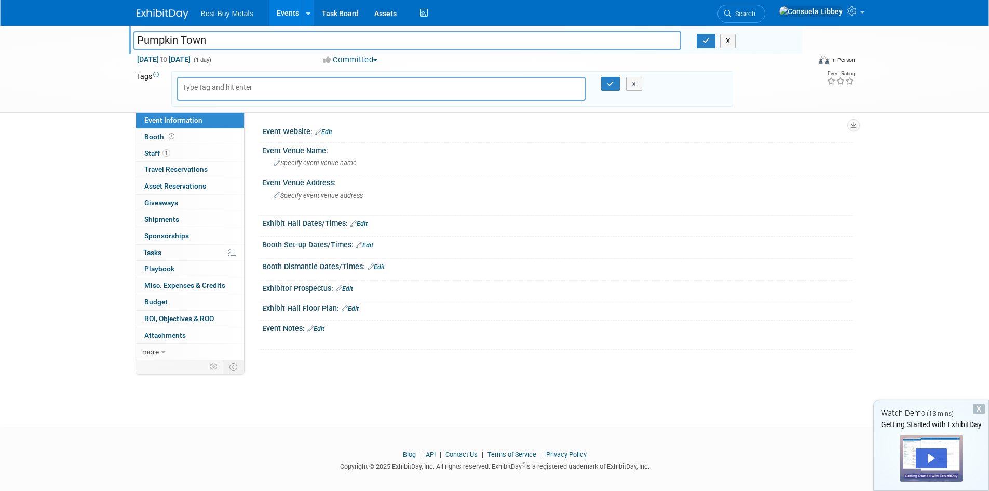
click at [243, 9] on span "Best Buy Metals" at bounding box center [227, 13] width 52 height 8
click at [341, 14] on link "Task Board" at bounding box center [340, 13] width 52 height 26
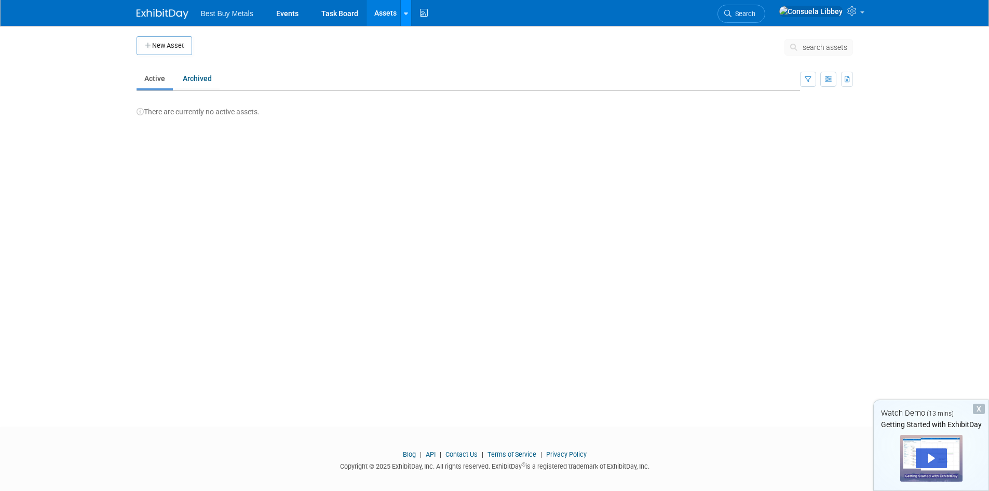
click at [405, 15] on icon at bounding box center [406, 13] width 4 height 7
click at [353, 140] on div "New Asset search assets Note: Your current ExhibitDay plan allows for managemen…" at bounding box center [495, 217] width 732 height 382
